Goal: Find specific page/section: Find specific page/section

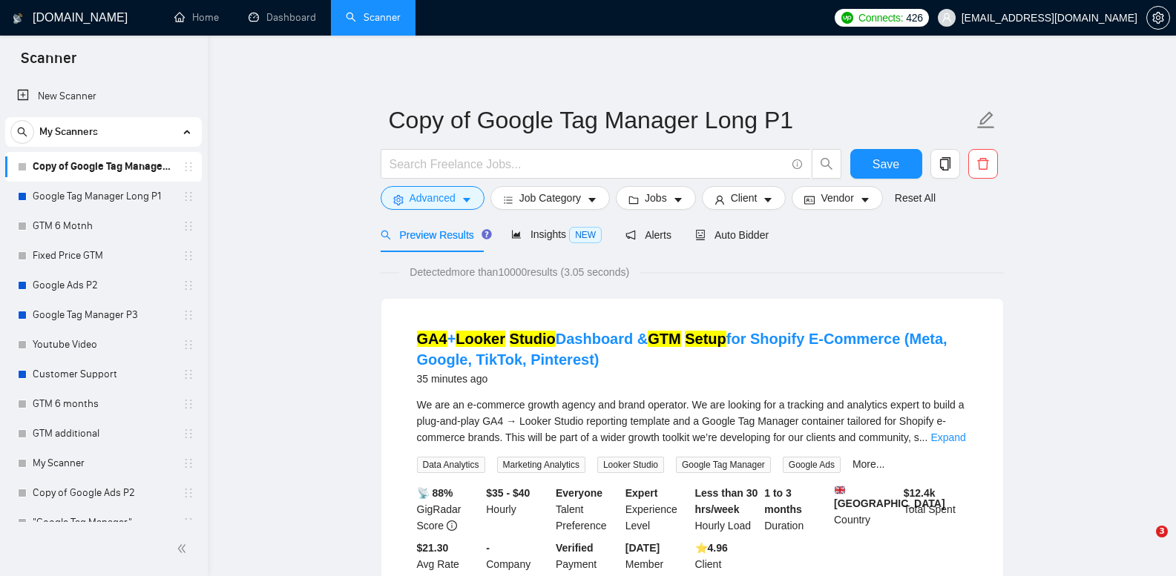
click at [96, 199] on link "Google Tag Manager Long P1" at bounding box center [103, 197] width 141 height 30
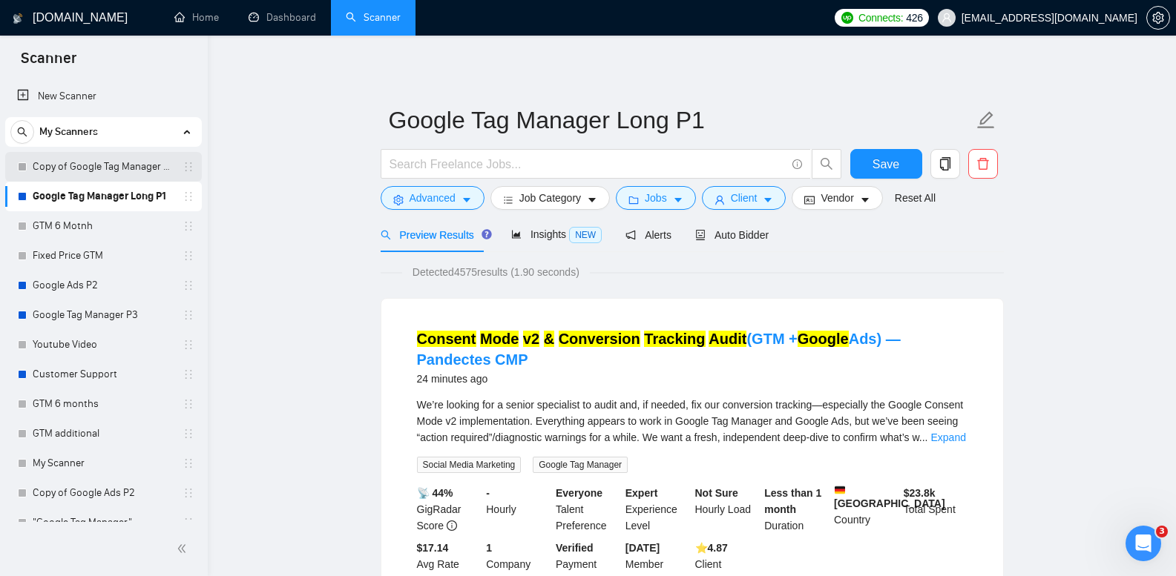
click at [137, 169] on link "Copy of Google Tag Manager Long P1" at bounding box center [103, 167] width 141 height 30
